Goal: Information Seeking & Learning: Learn about a topic

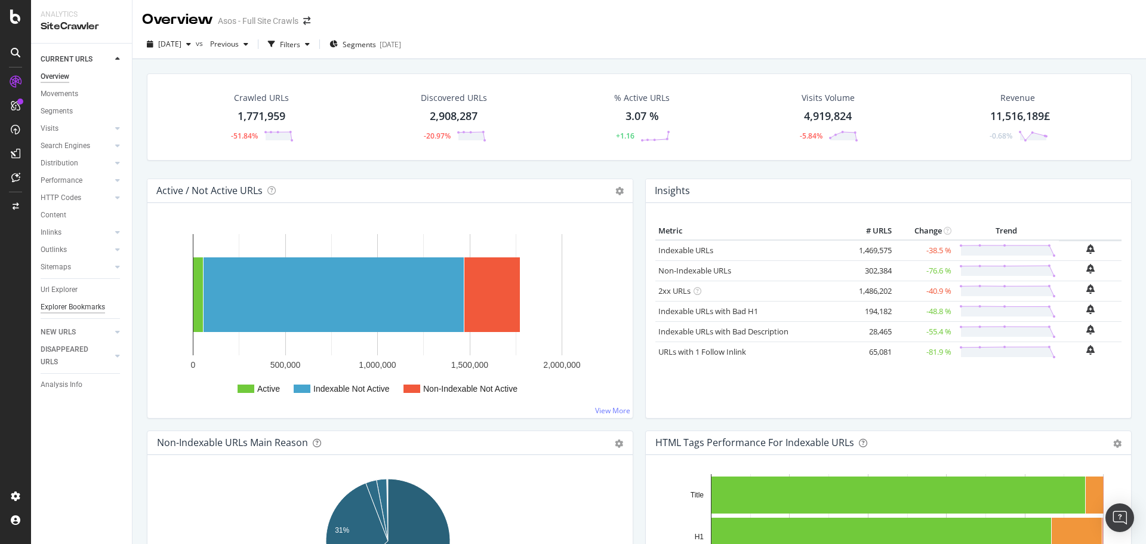
click at [70, 310] on div "Explorer Bookmarks" at bounding box center [73, 307] width 64 height 13
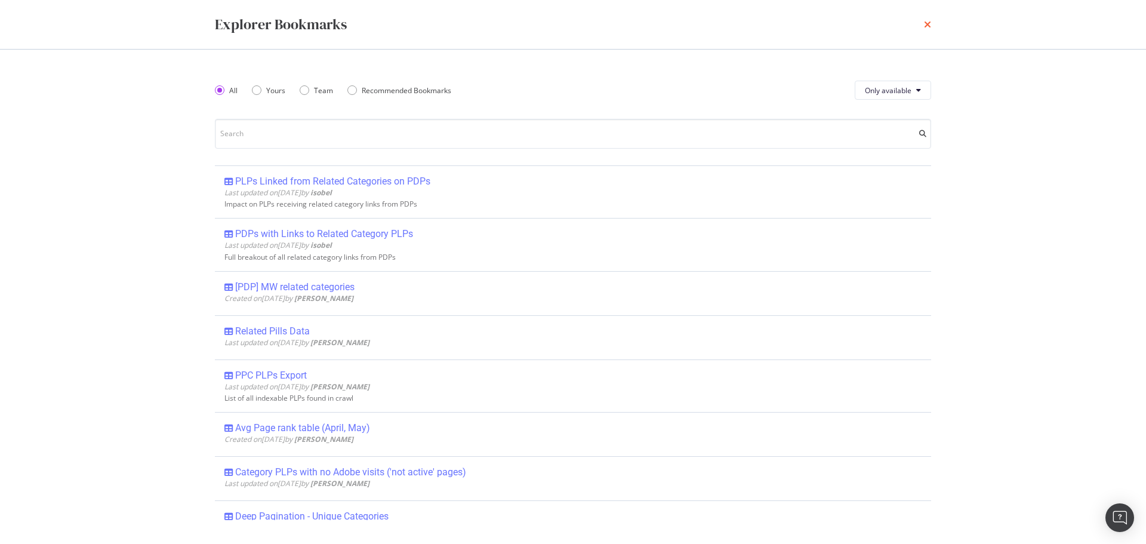
click at [930, 24] on icon "times" at bounding box center [927, 25] width 7 height 10
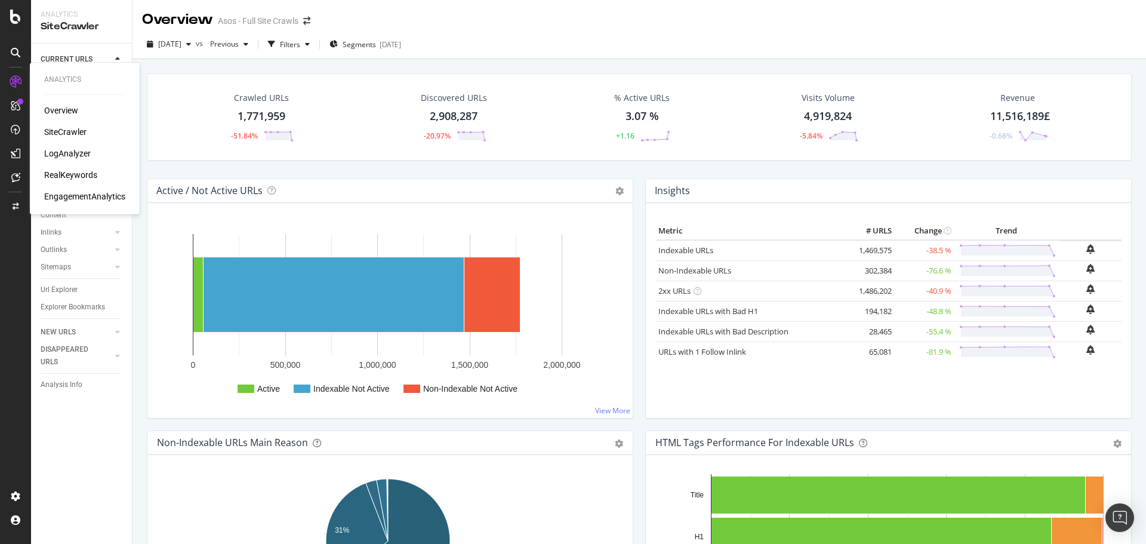
click at [78, 173] on div "RealKeywords" at bounding box center [70, 175] width 53 height 12
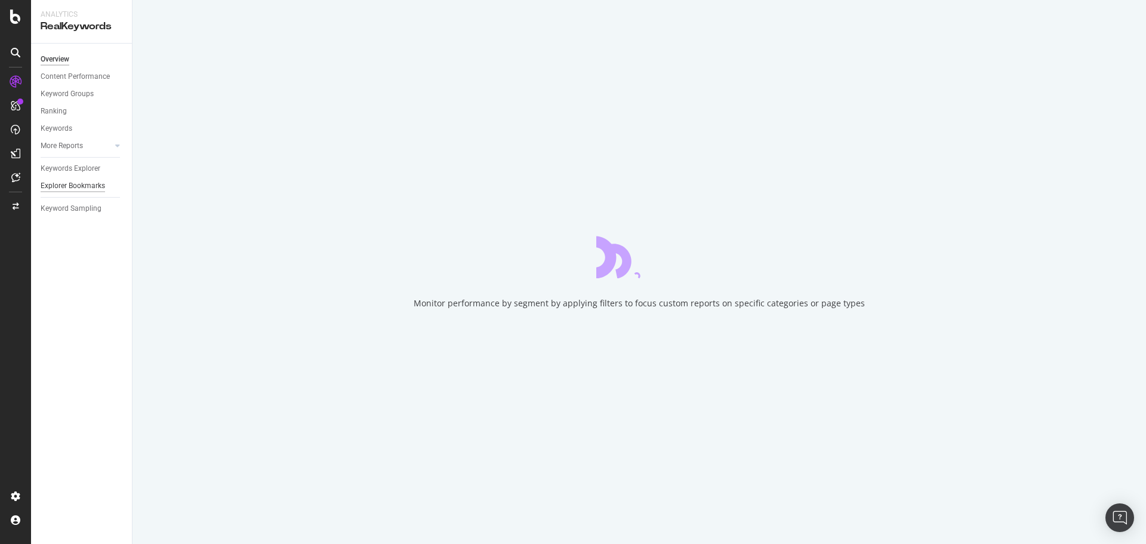
click at [79, 189] on div "Explorer Bookmarks" at bounding box center [73, 186] width 64 height 13
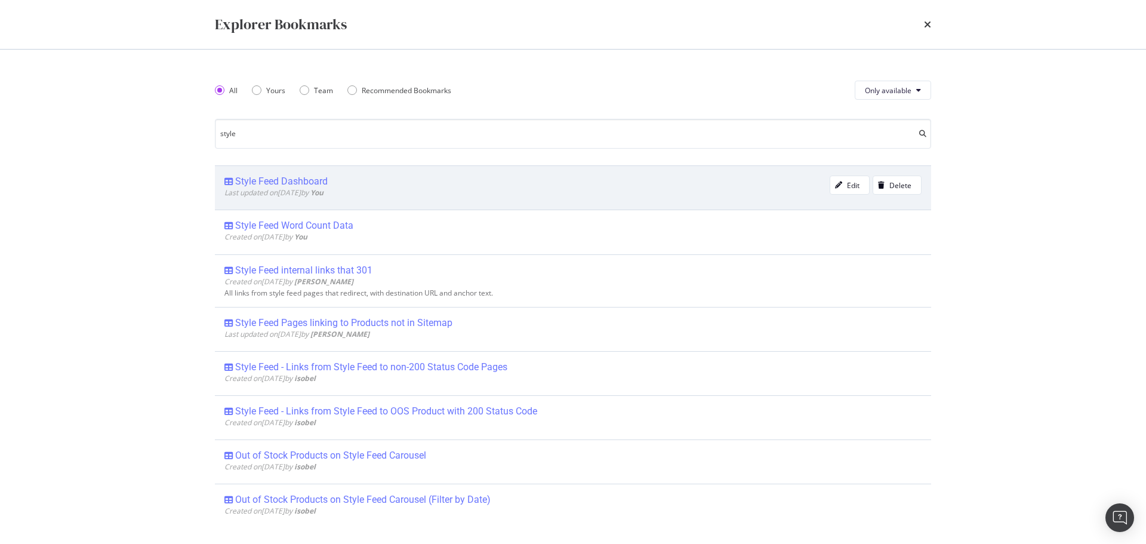
type input "style"
click at [307, 181] on div "Style Feed Dashboard" at bounding box center [281, 181] width 92 height 12
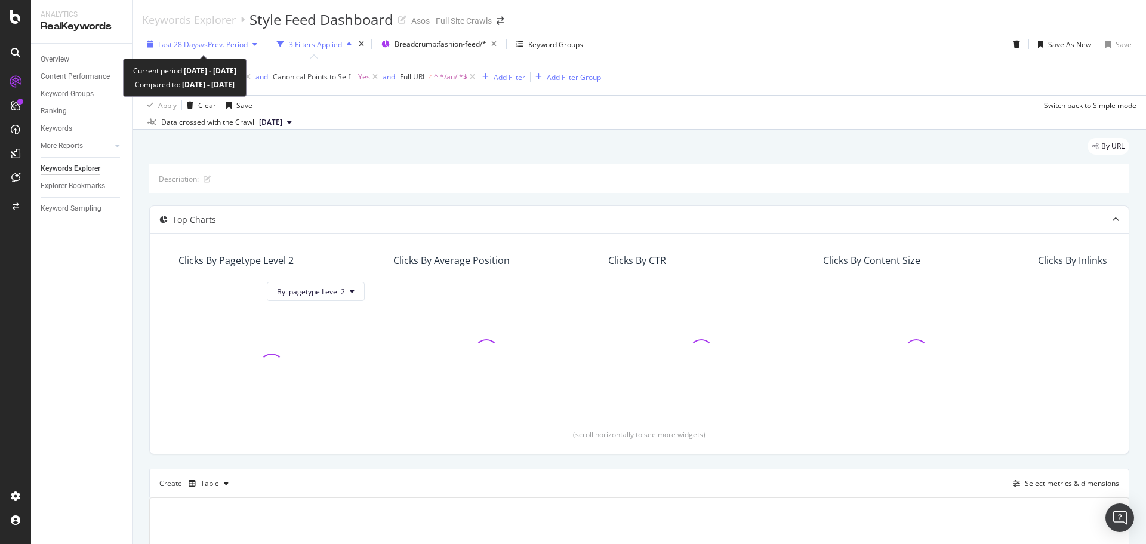
click at [233, 46] on span "vs Prev. Period" at bounding box center [224, 44] width 47 height 10
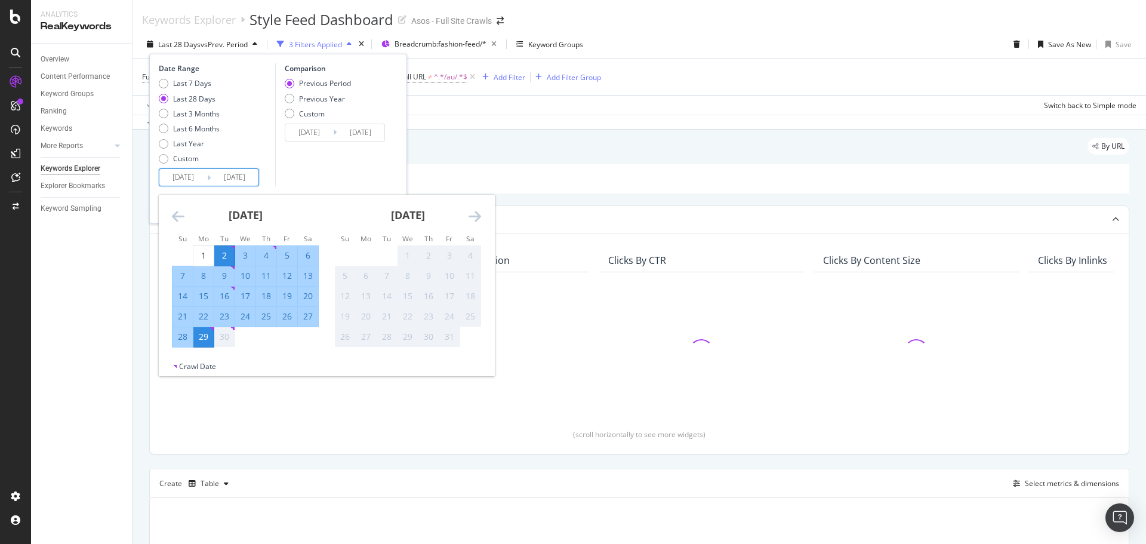
click at [189, 177] on input "[DATE]" at bounding box center [183, 177] width 48 height 17
click at [204, 316] on div "22" at bounding box center [203, 316] width 20 height 12
type input "[DATE]"
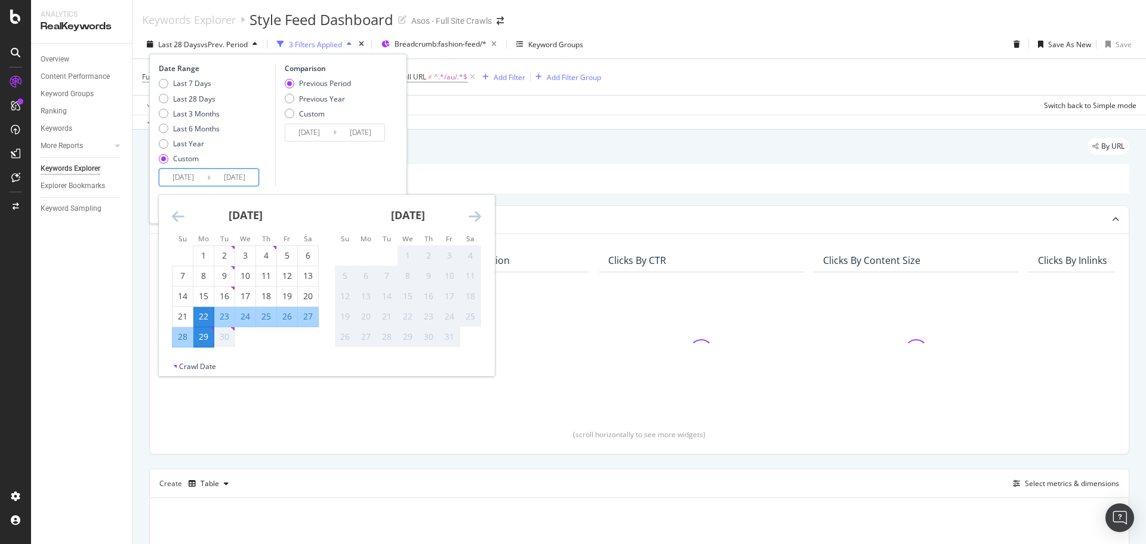
click at [181, 336] on div "28" at bounding box center [182, 337] width 20 height 12
type input "[DATE]"
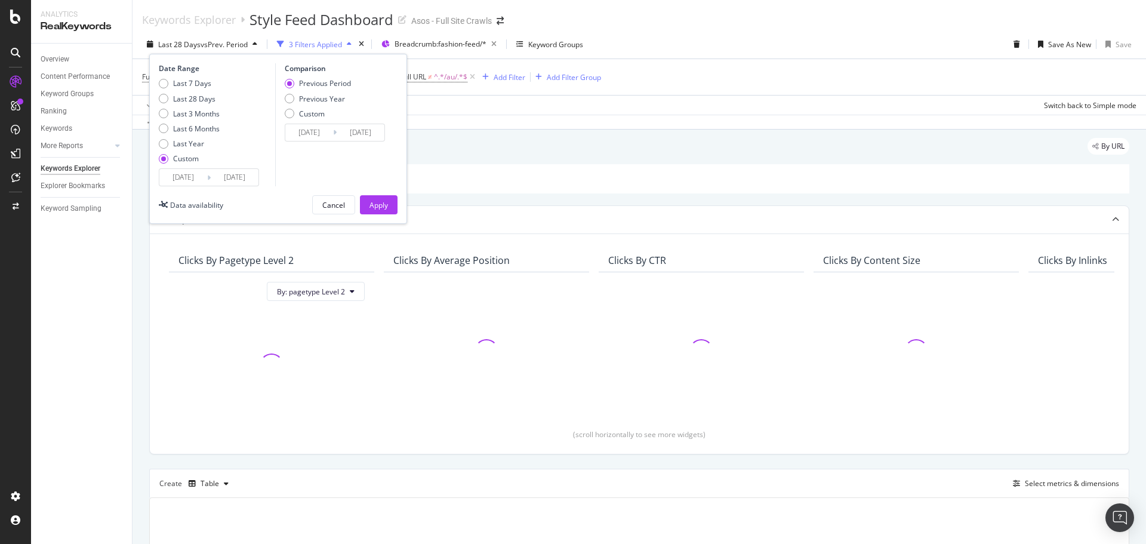
click at [186, 175] on input "[DATE]" at bounding box center [183, 177] width 48 height 17
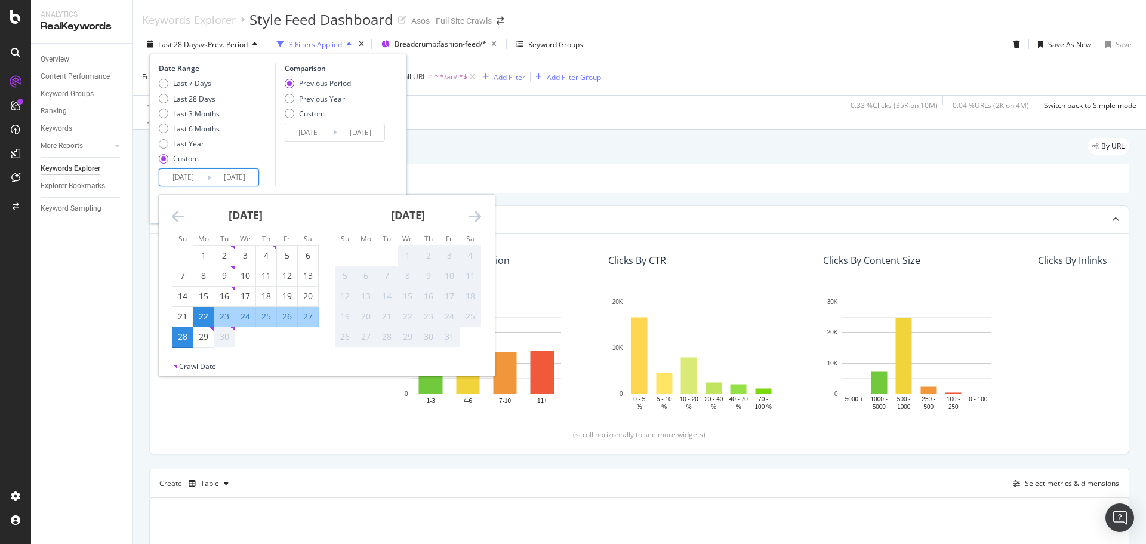
click at [293, 172] on div "Comparison Previous Period Previous Year Custom [DATE] Navigate forward to inte…" at bounding box center [331, 124] width 113 height 123
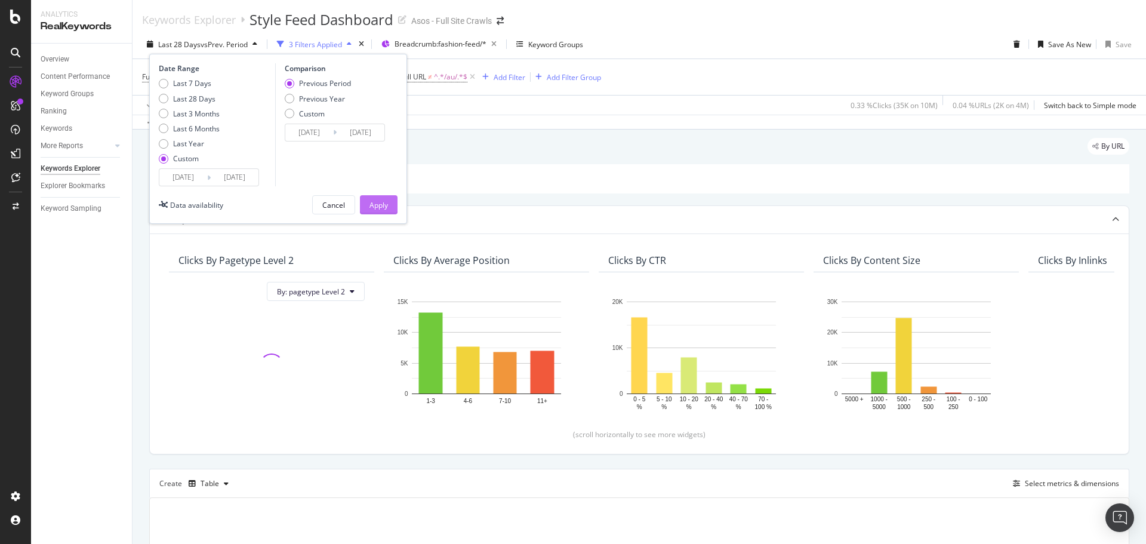
click at [378, 207] on div "Apply" at bounding box center [378, 205] width 18 height 10
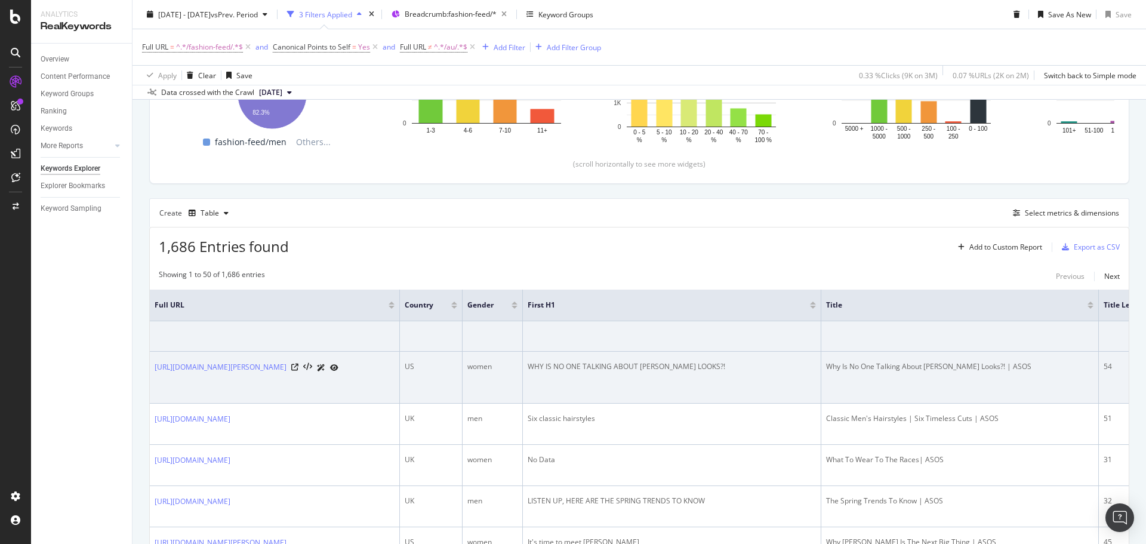
scroll to position [298, 0]
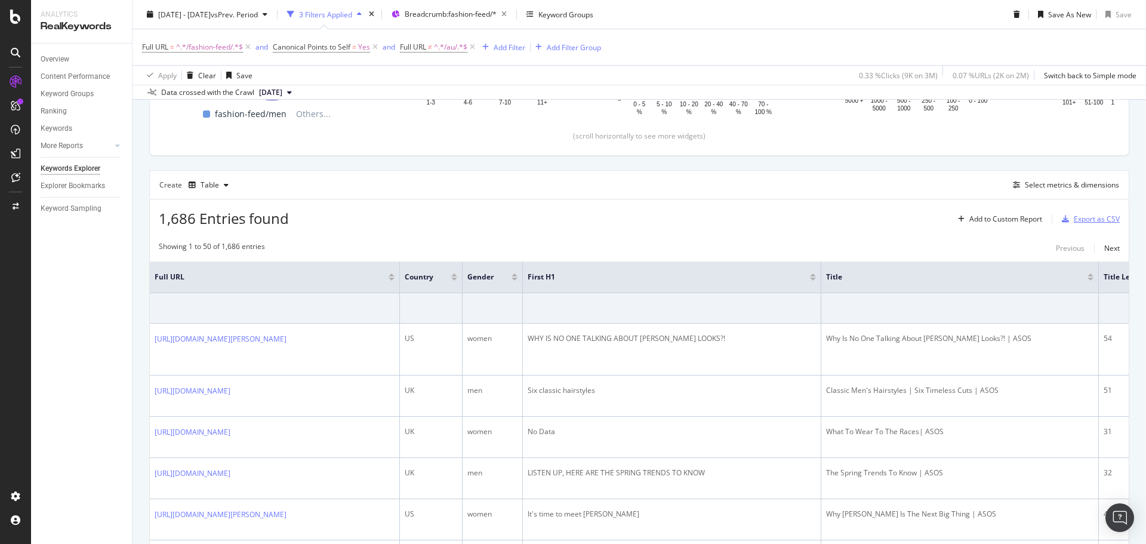
click at [1074, 218] on div "Export as CSV" at bounding box center [1097, 219] width 46 height 10
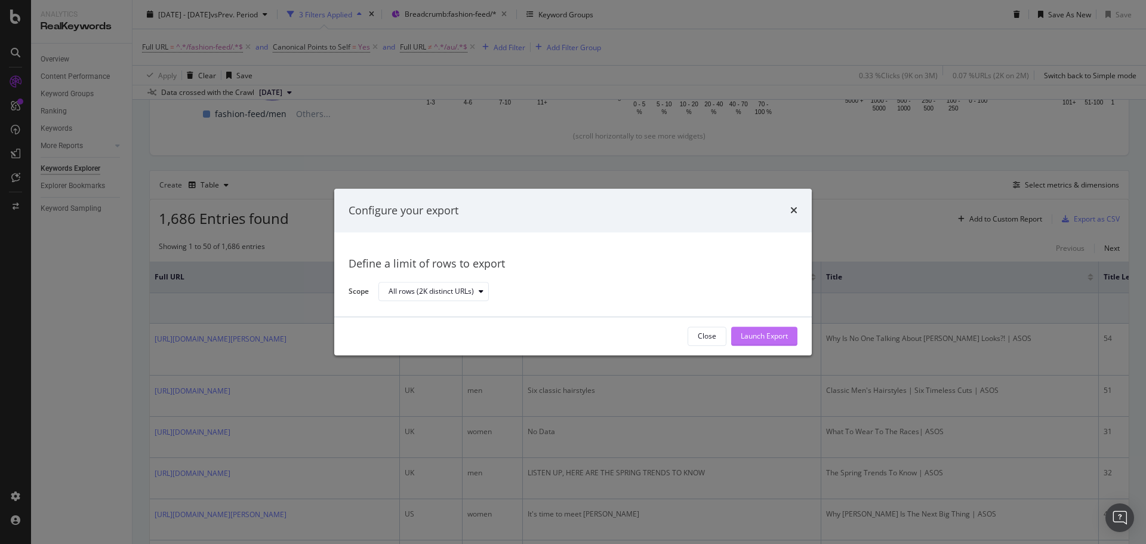
click at [774, 331] on div "Launch Export" at bounding box center [764, 336] width 47 height 10
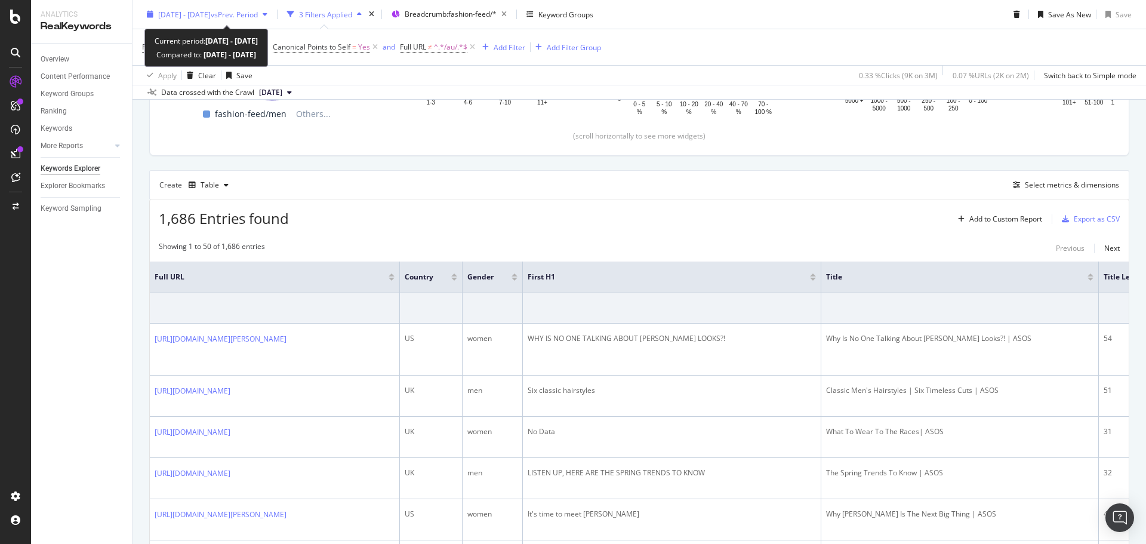
click at [258, 14] on span "vs Prev. Period" at bounding box center [234, 14] width 47 height 10
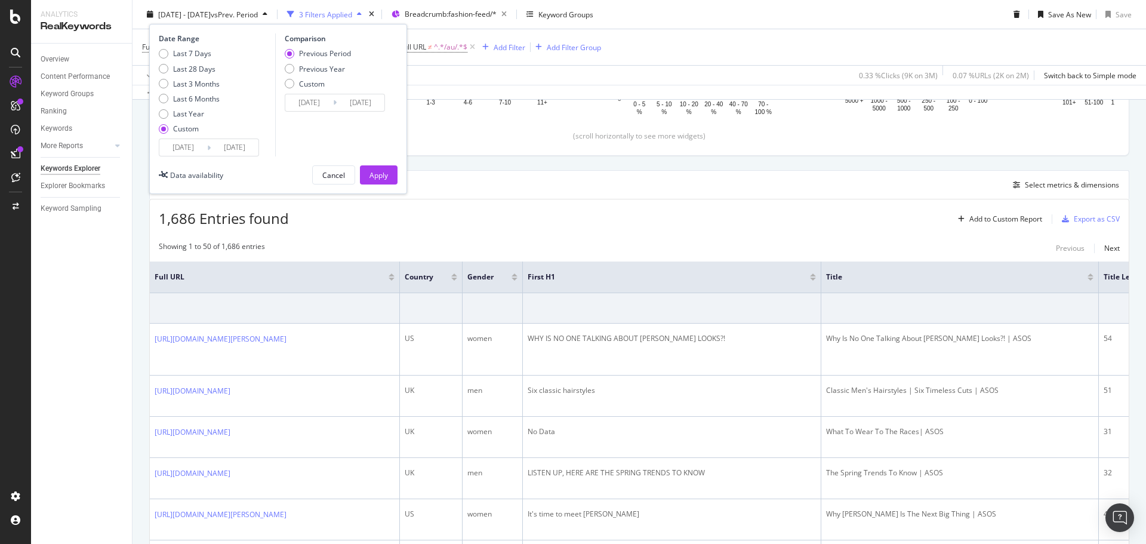
click at [199, 152] on input "[DATE]" at bounding box center [183, 147] width 48 height 17
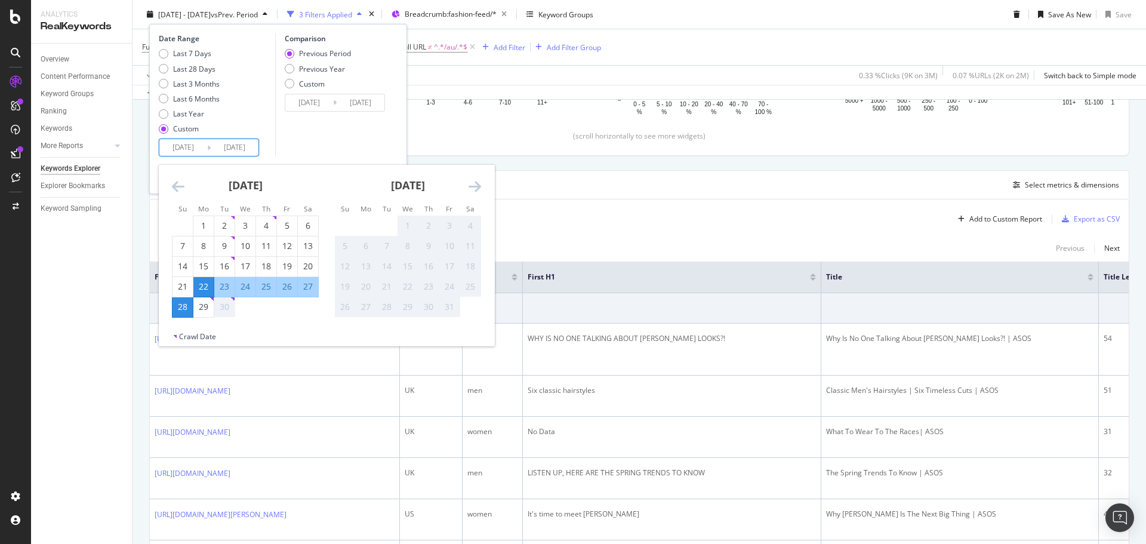
click at [720, 44] on div "Full URL = ^.*/fashion-feed/.*$ and Canonical Points to Self = Yes and Full URL…" at bounding box center [639, 47] width 994 height 36
